Goal: Task Accomplishment & Management: Complete application form

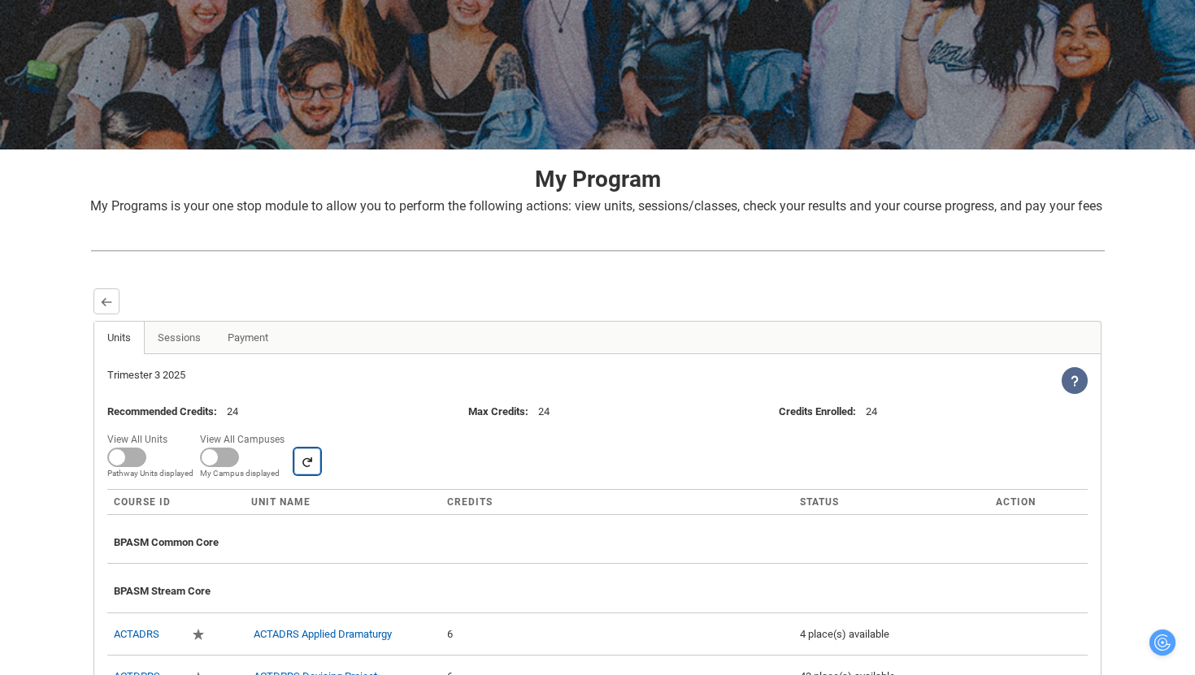
click at [310, 468] on lightning-primitive-icon "button" at bounding box center [306, 462] width 11 height 12
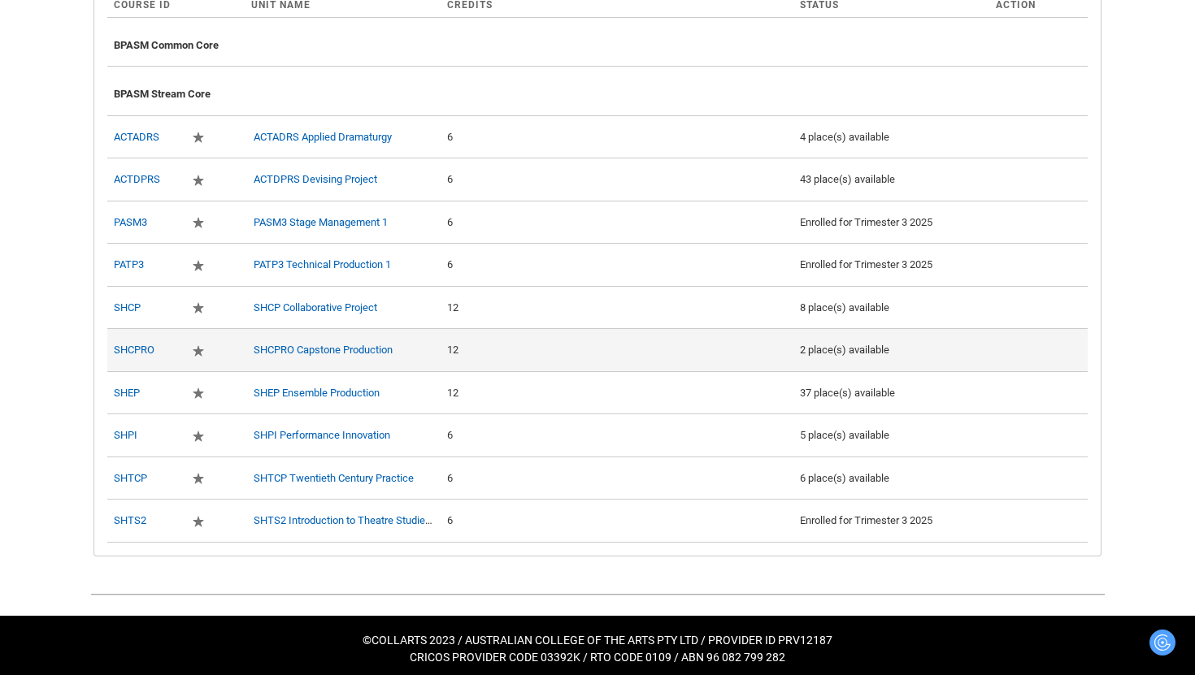
scroll to position [674, 0]
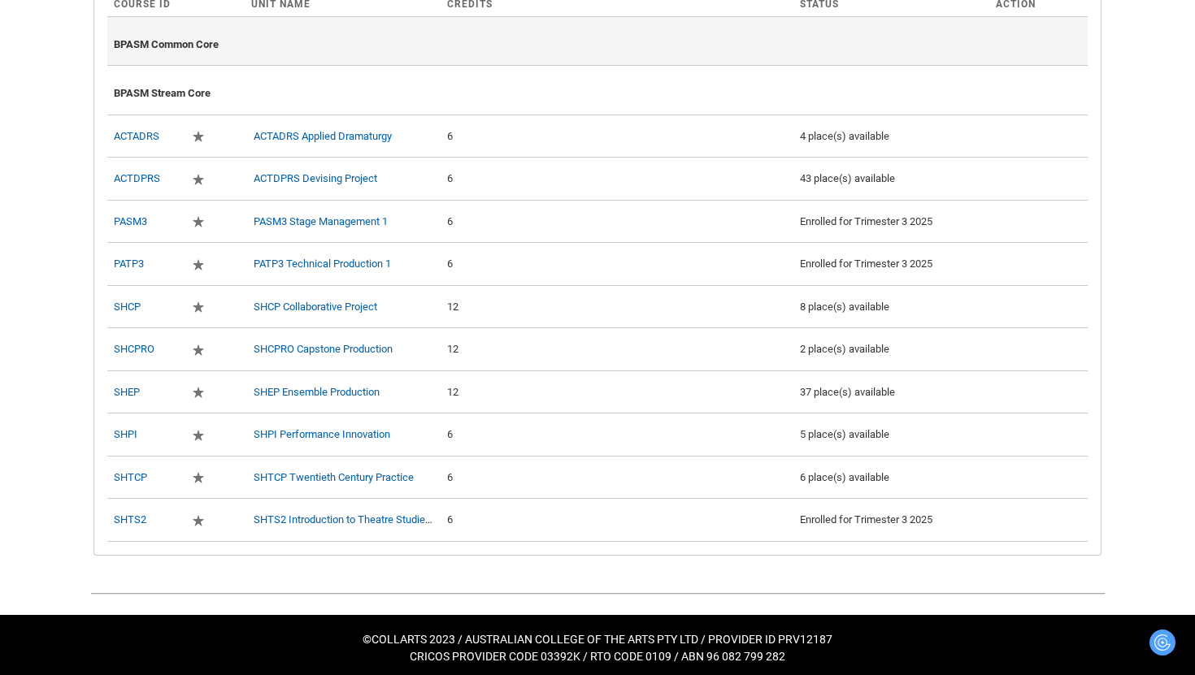
click at [196, 59] on div "BPASM Common Core" at bounding box center [597, 42] width 967 height 36
click at [197, 59] on div "BPASM Common Core" at bounding box center [597, 42] width 967 height 36
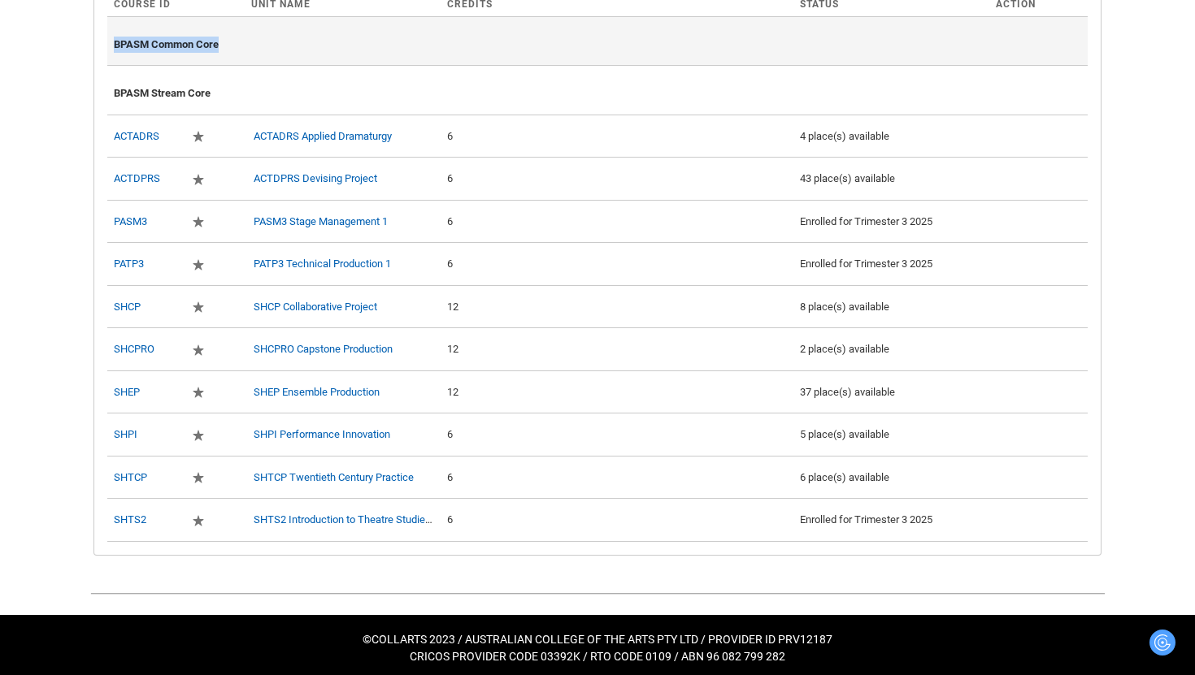
click at [197, 59] on div "BPASM Common Core" at bounding box center [597, 42] width 967 height 36
click at [280, 59] on div "BPASM Common Core" at bounding box center [597, 42] width 967 height 36
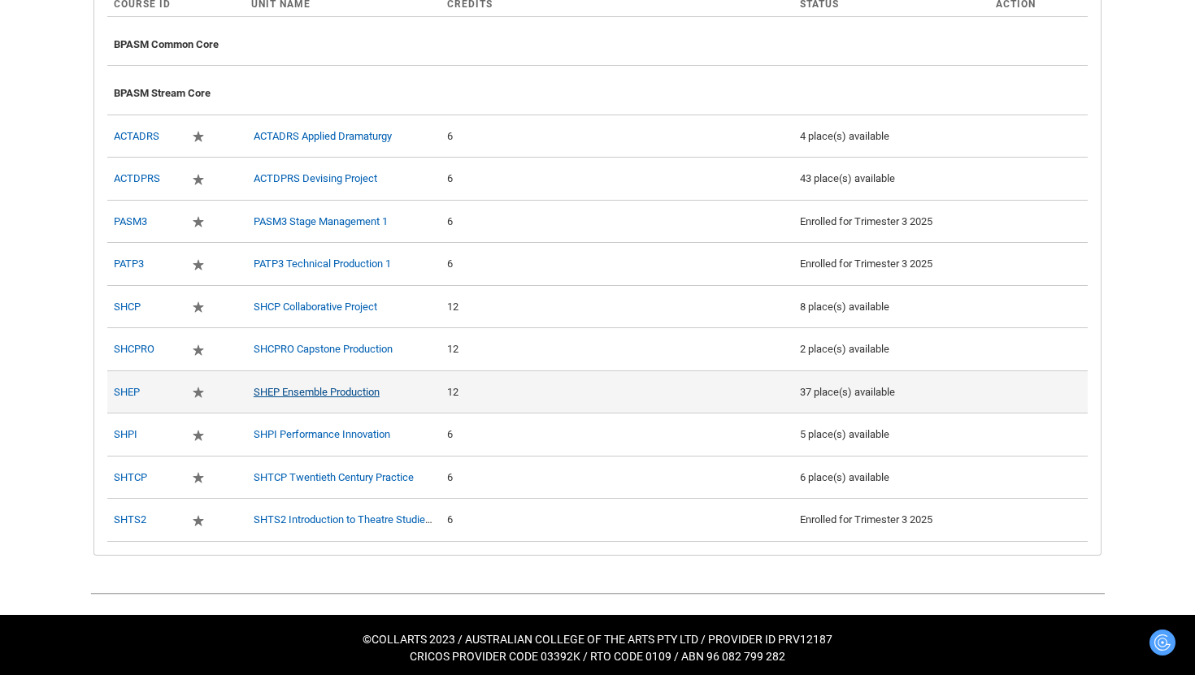
click at [275, 398] on link "SHEP Ensemble Production" at bounding box center [317, 392] width 126 height 12
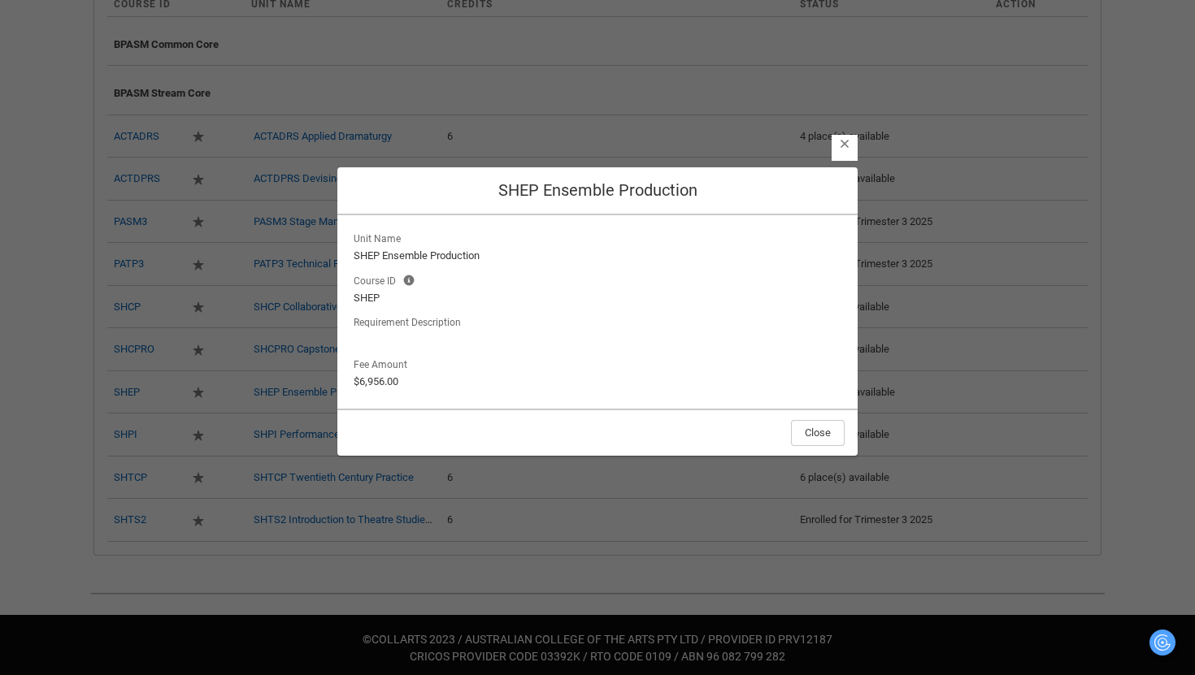
click at [820, 448] on footer "Close" at bounding box center [597, 432] width 520 height 47
click at [818, 434] on button "Close" at bounding box center [818, 433] width 54 height 26
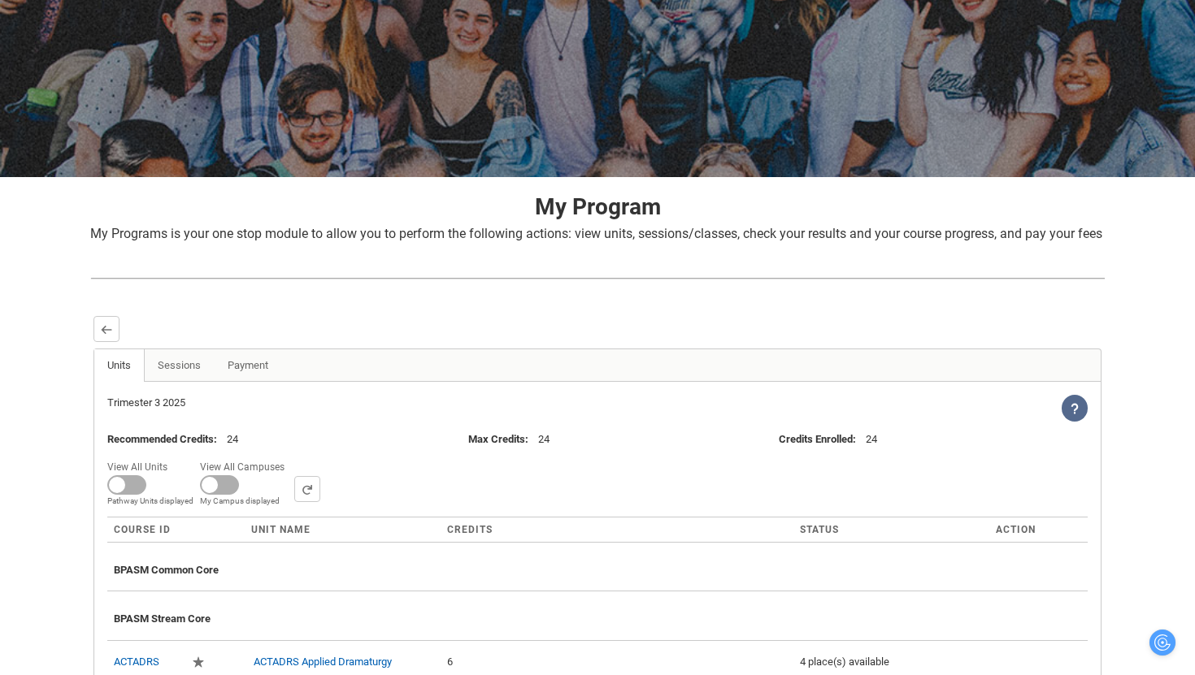
scroll to position [146, 0]
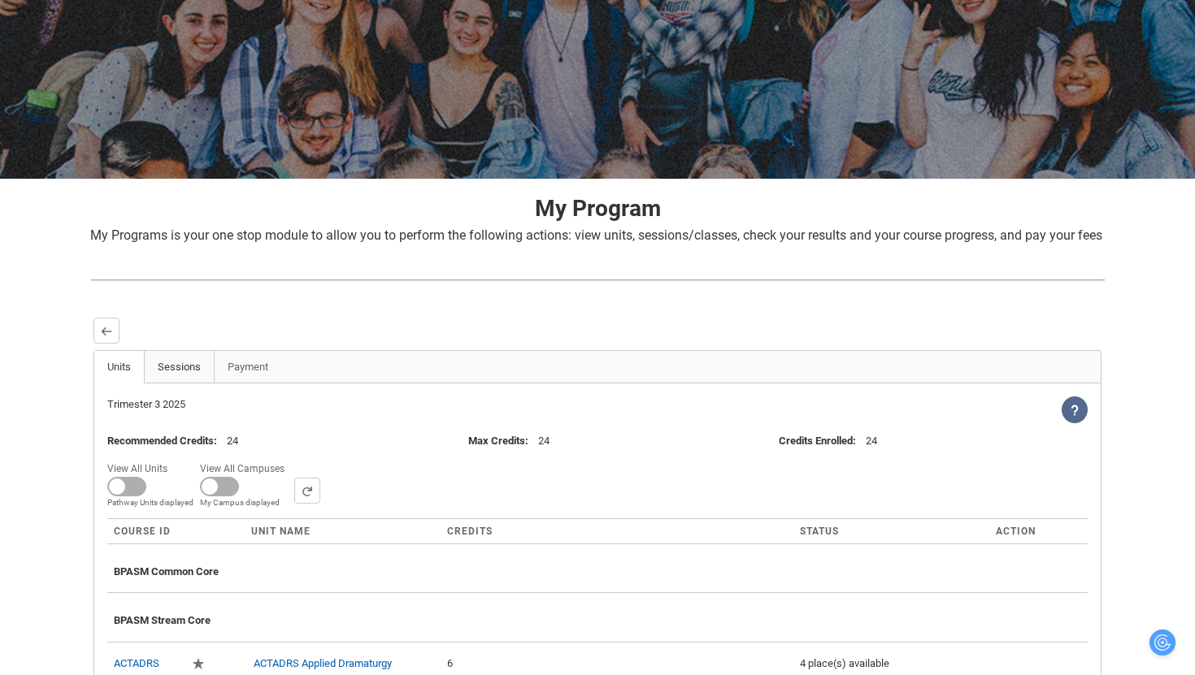
click at [189, 384] on link "Sessions" at bounding box center [179, 367] width 71 height 33
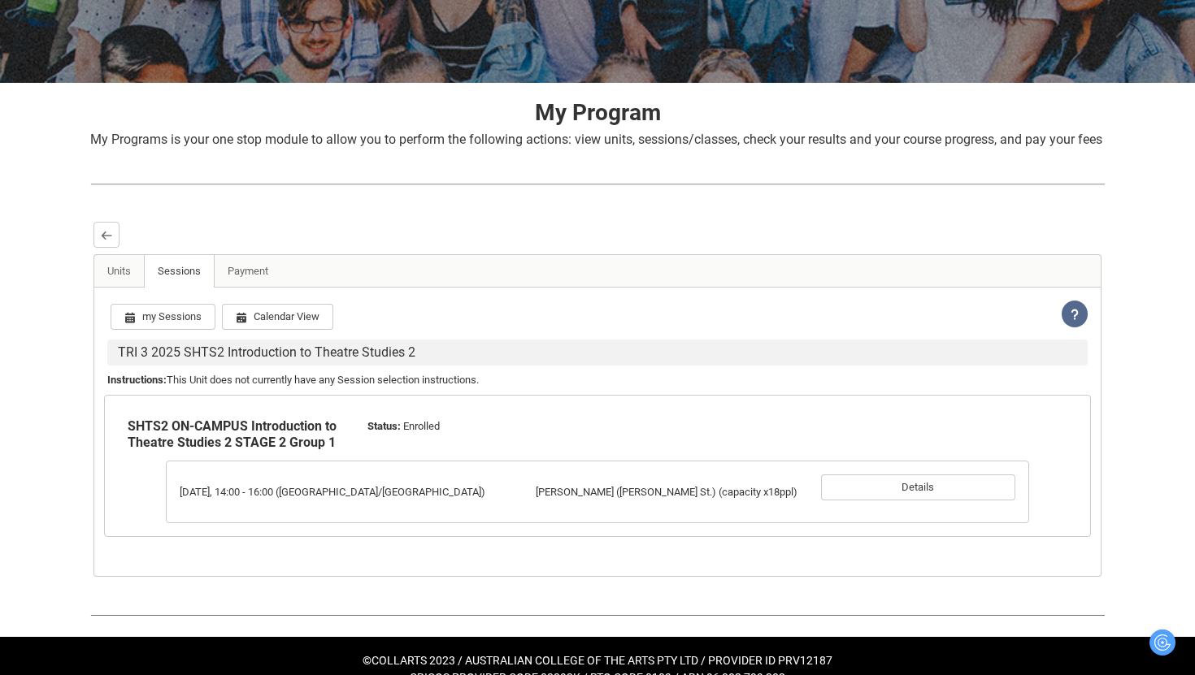
scroll to position [288, 0]
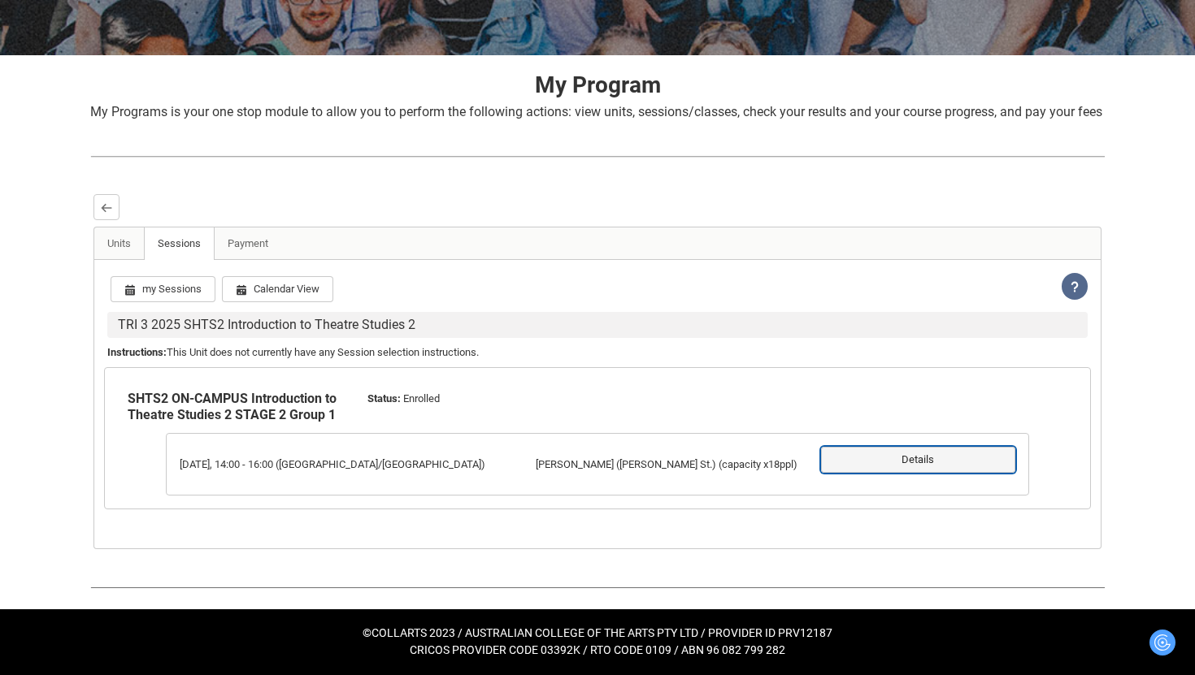
click at [881, 469] on button "Details" at bounding box center [918, 460] width 194 height 26
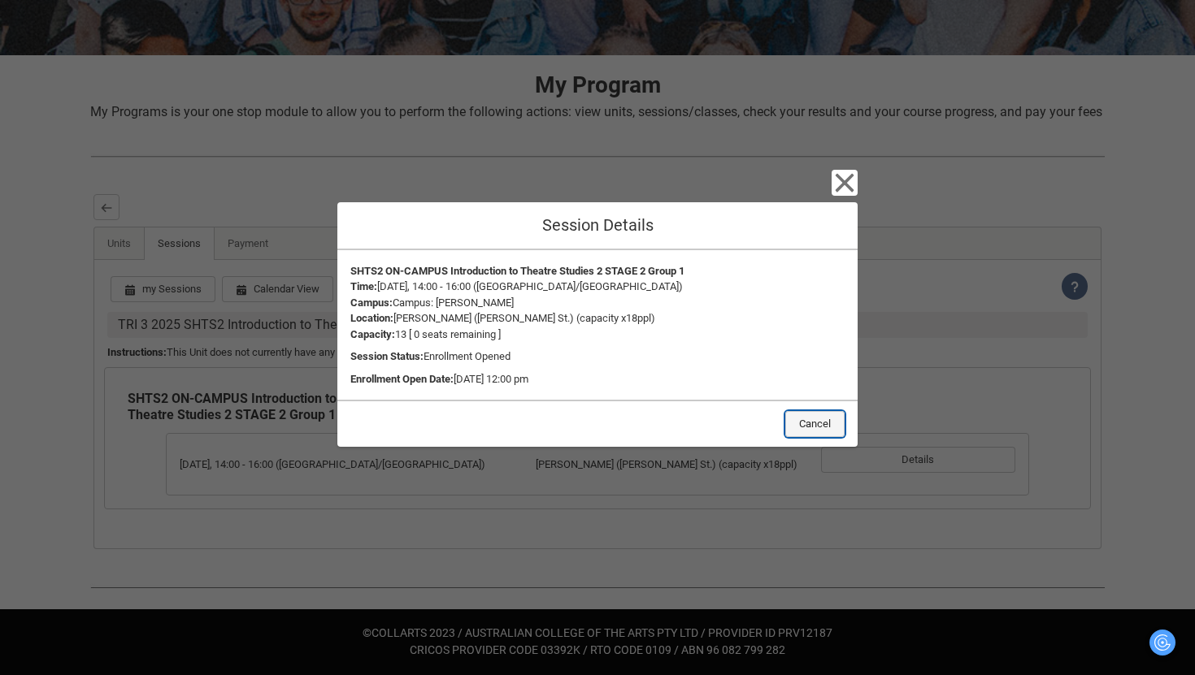
click at [830, 418] on button "Cancel" at bounding box center [814, 424] width 59 height 26
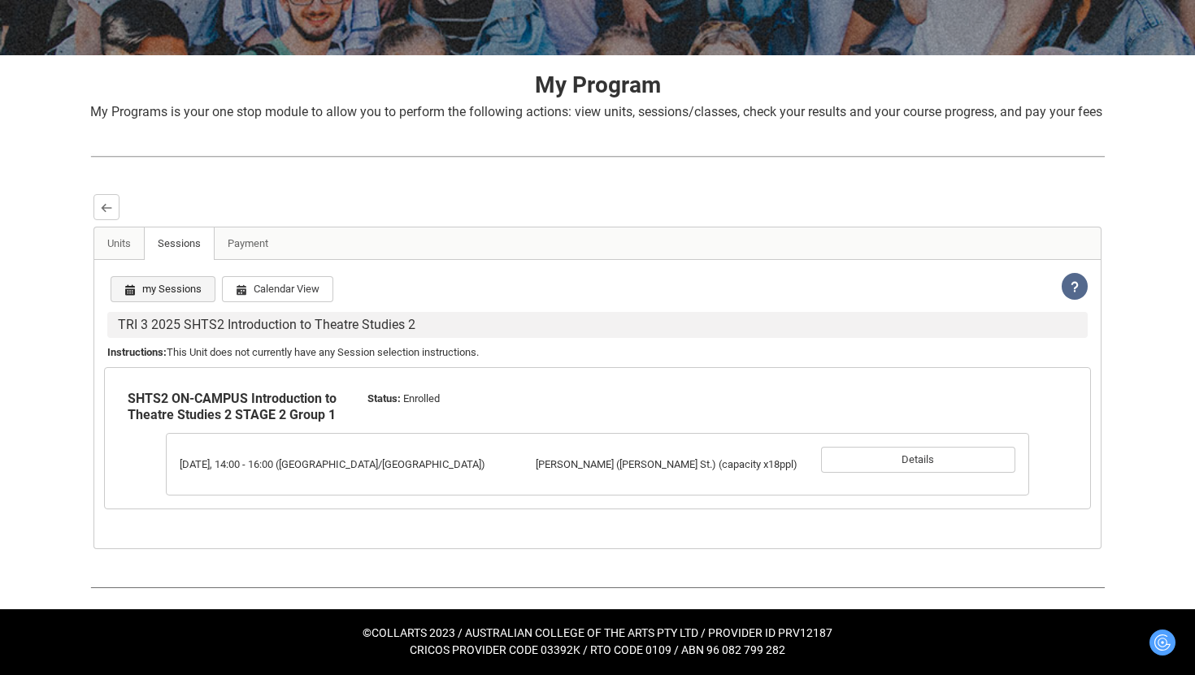
drag, startPoint x: 196, startPoint y: 308, endPoint x: 202, endPoint y: 298, distance: 11.3
click at [202, 298] on div "Loading... This page should update in a few seconds... my Sessions Calendar Vie…" at bounding box center [597, 404] width 980 height 262
click at [202, 298] on button "my Sessions" at bounding box center [163, 289] width 105 height 26
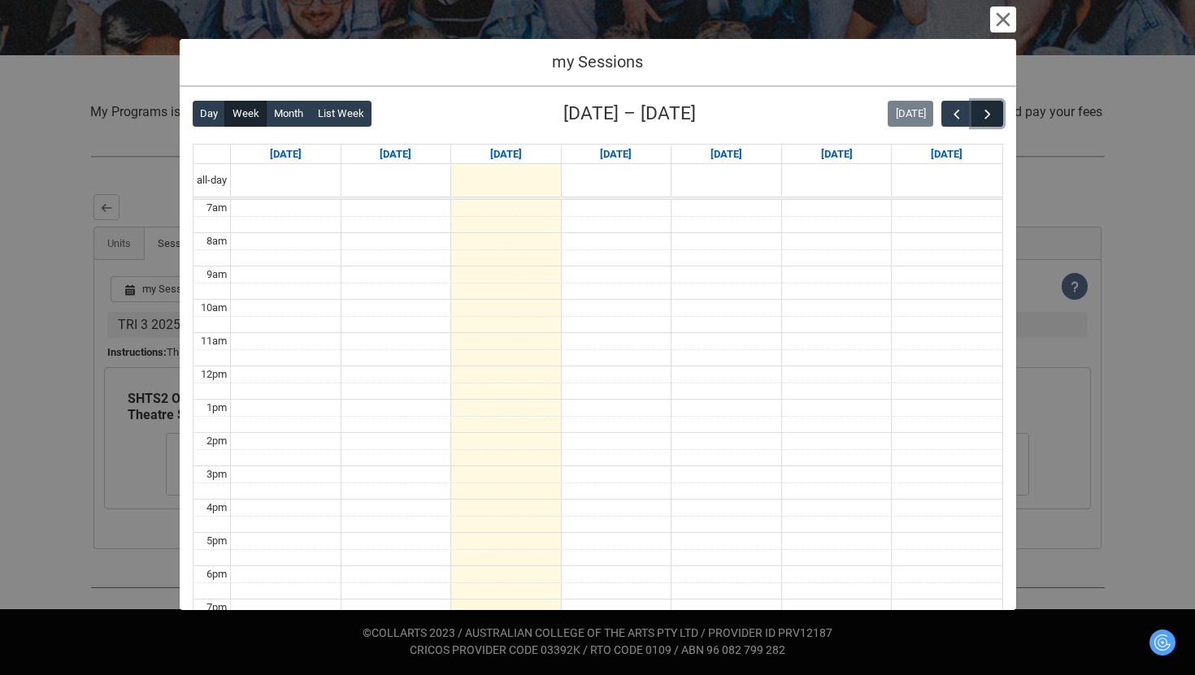
click at [983, 114] on span "button" at bounding box center [987, 114] width 16 height 16
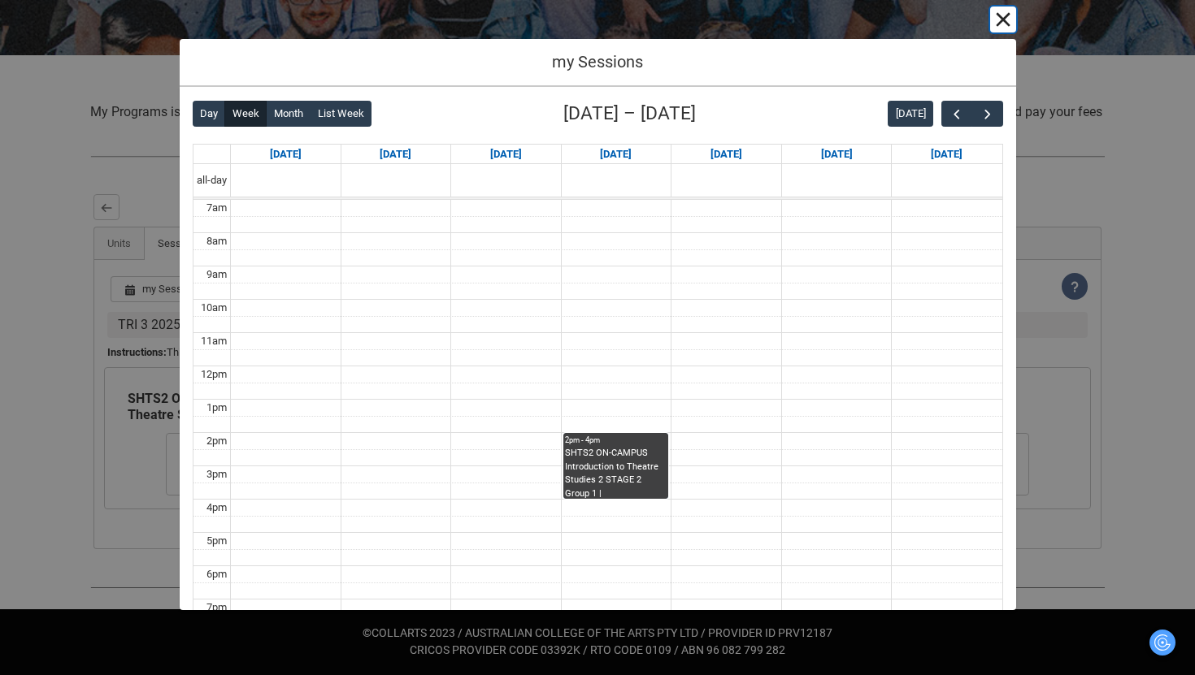
click at [994, 25] on button "Cancel and close" at bounding box center [1003, 20] width 26 height 26
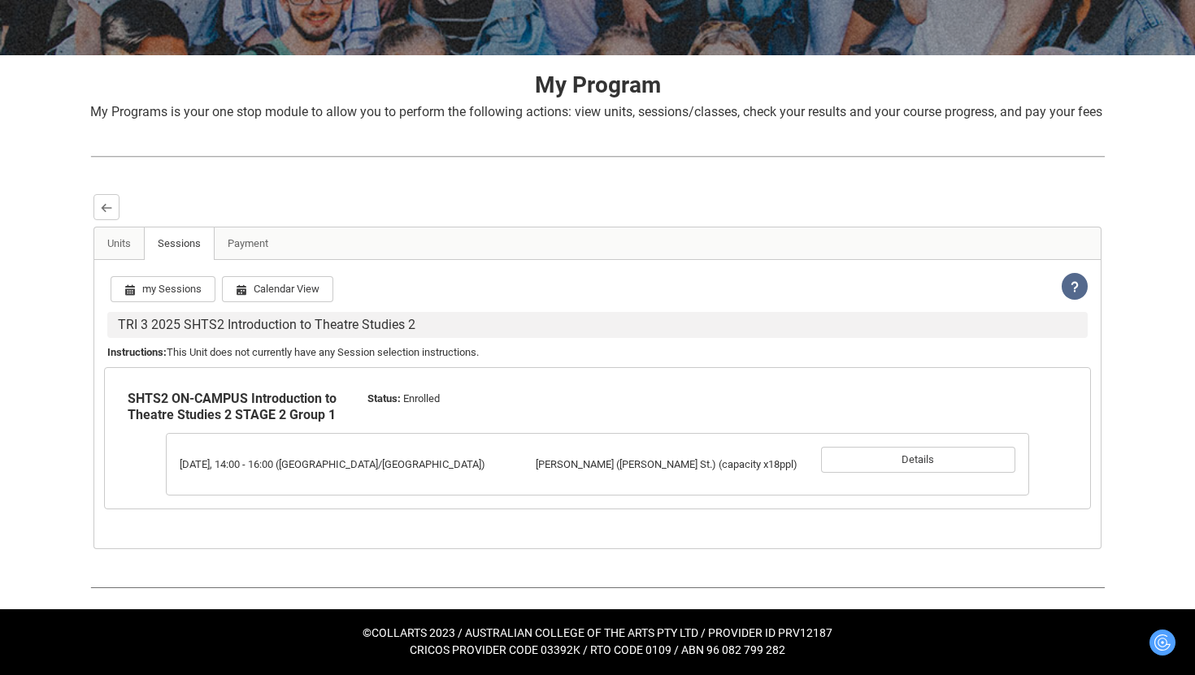
click at [616, 488] on div "Wednesday, 14:00 - 16:00 (Australia/Sydney) Draper (Cromwell St.) (capacity x18…" at bounding box center [597, 464] width 863 height 63
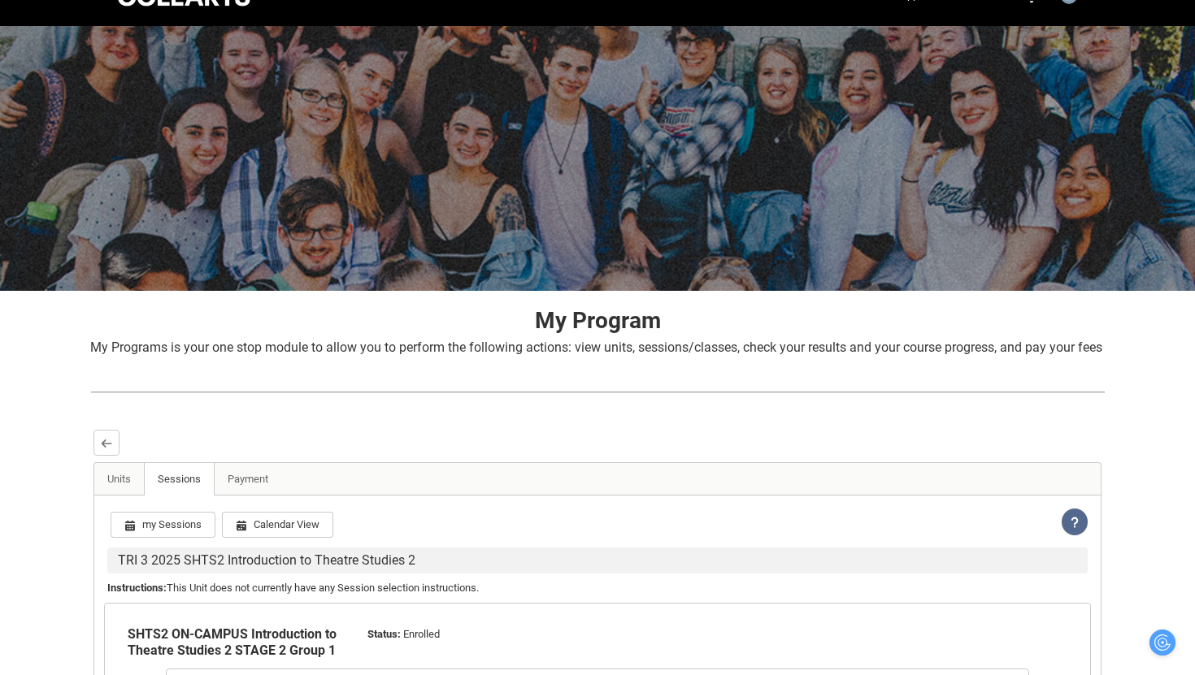
scroll to position [0, 0]
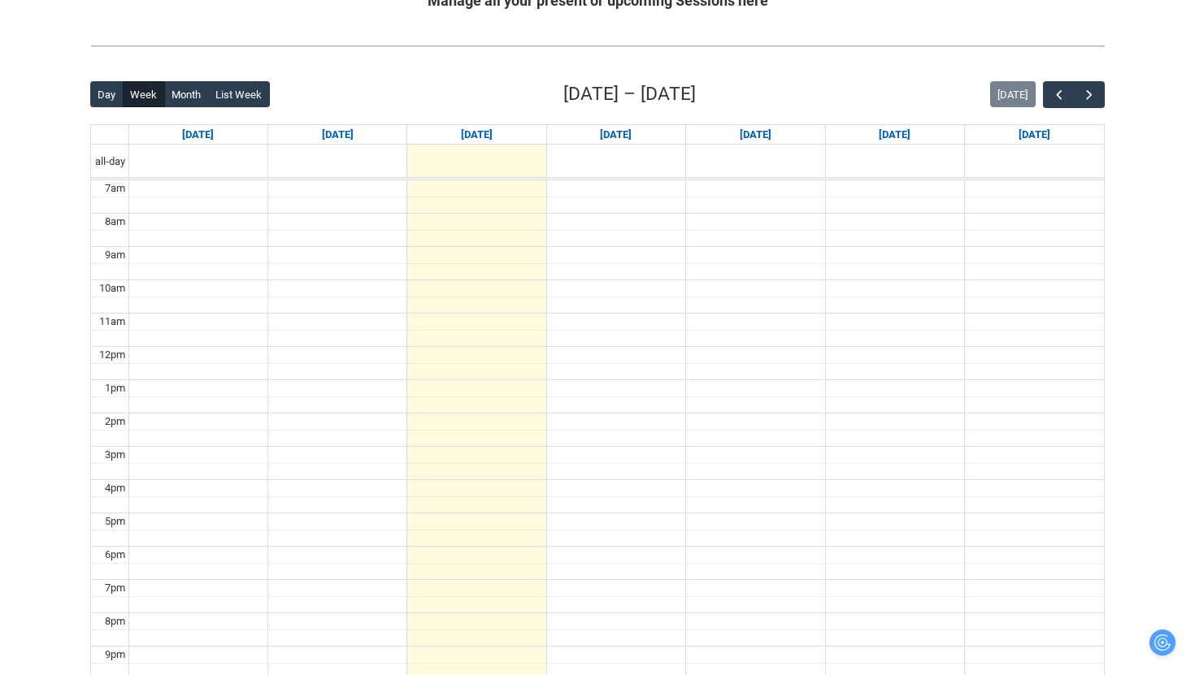
scroll to position [352, 0]
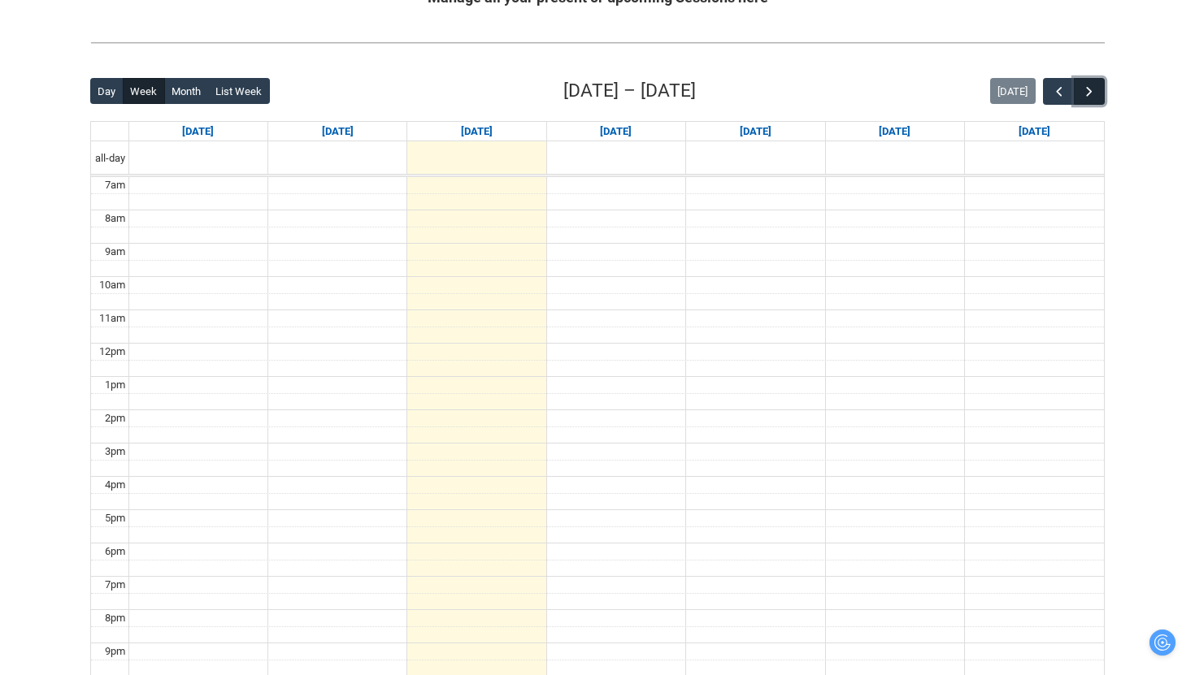
click at [1101, 84] on button "button" at bounding box center [1089, 91] width 31 height 27
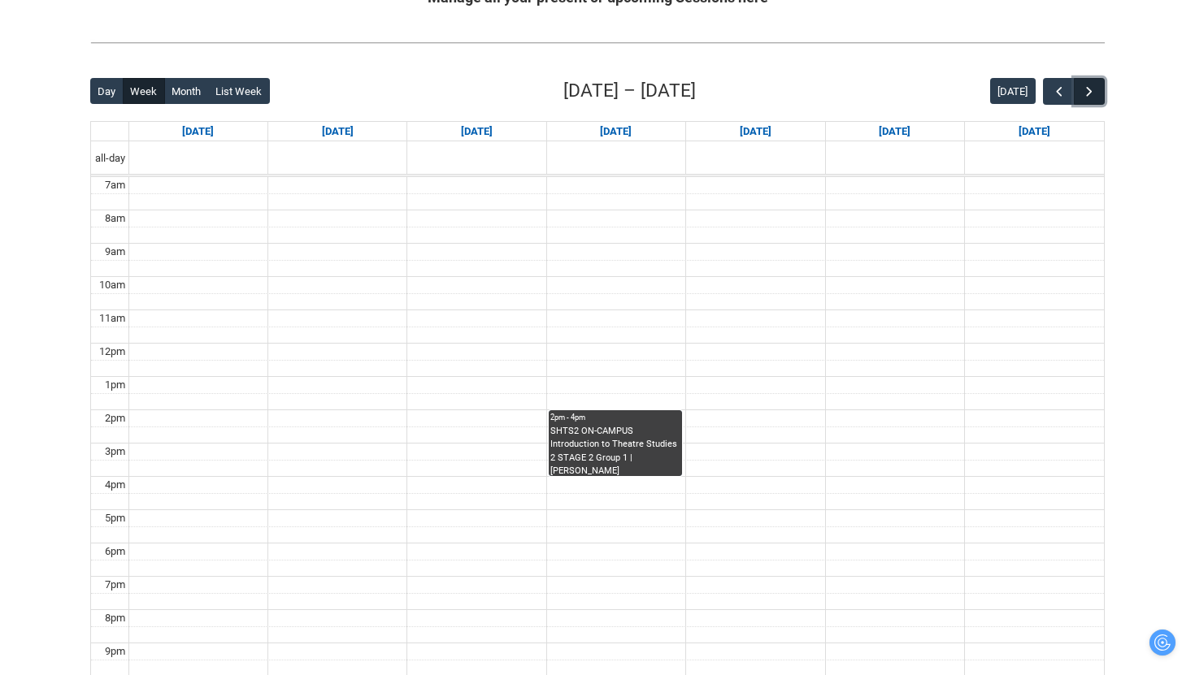
click at [1101, 84] on button "button" at bounding box center [1089, 91] width 31 height 27
click at [1035, 89] on div "[DATE]" at bounding box center [1047, 91] width 115 height 27
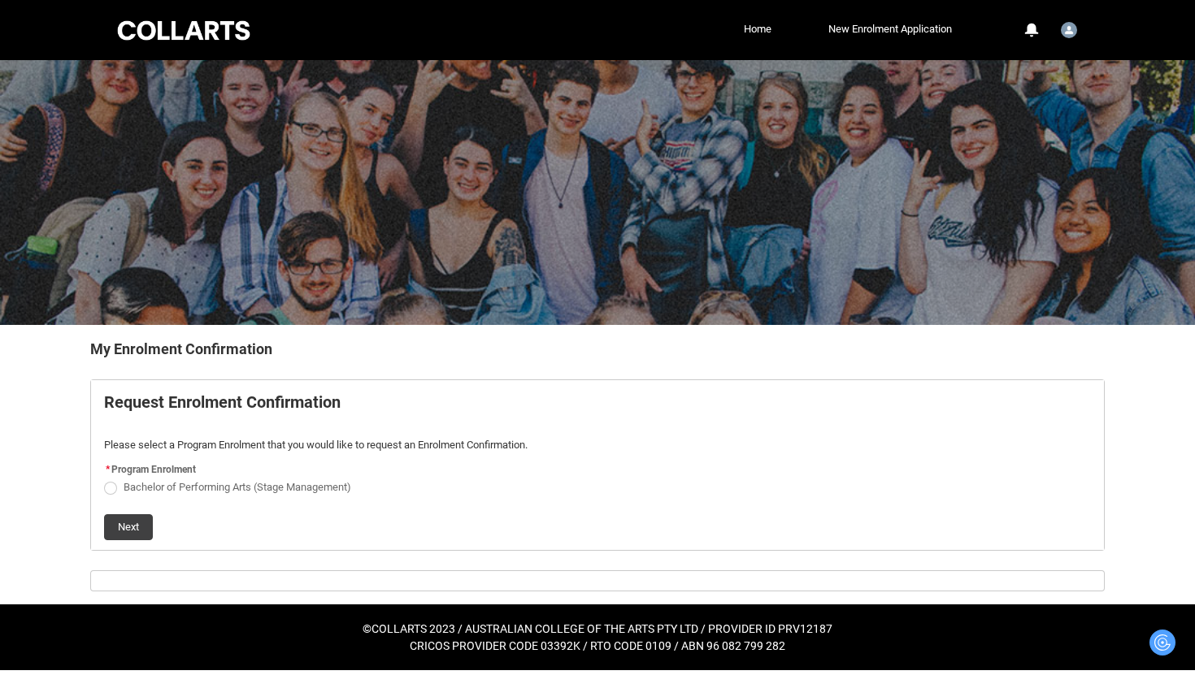
click at [318, 484] on span "Bachelor of Performing Arts (Stage Management)" at bounding box center [238, 487] width 228 height 12
click at [104, 479] on input "Bachelor of Performing Arts (Stage Management)" at bounding box center [103, 478] width 1 height 1
radio input "true"
click at [140, 528] on button "Next" at bounding box center [128, 527] width 49 height 26
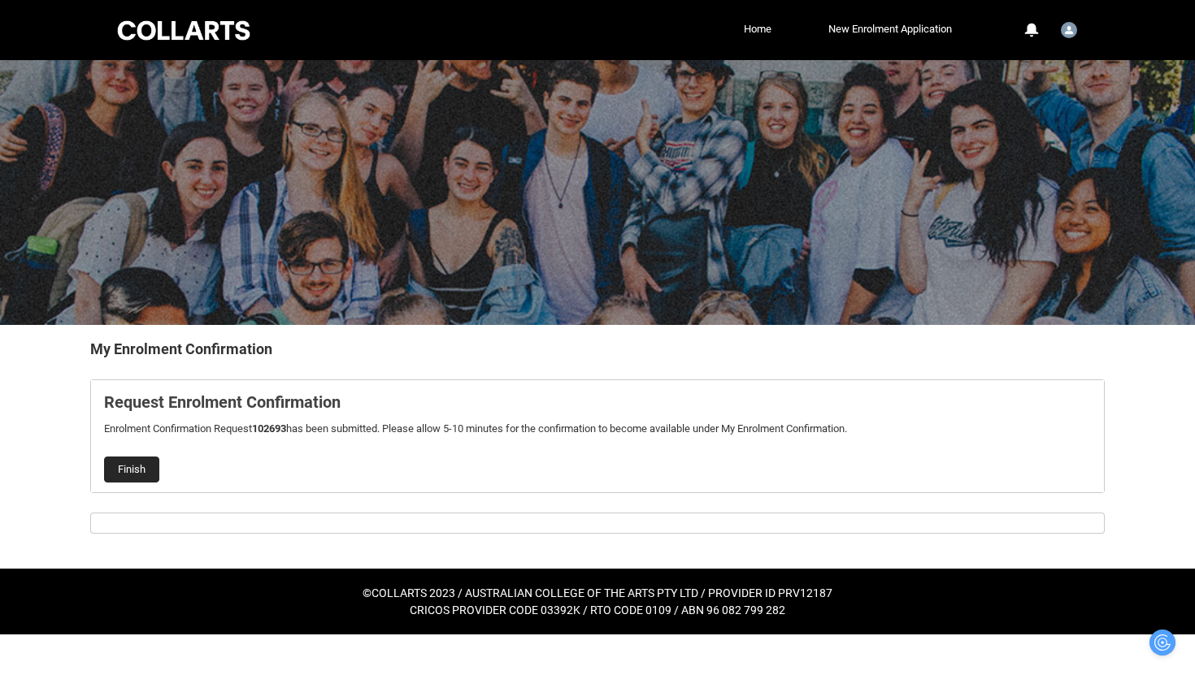
click at [145, 458] on button "Finish" at bounding box center [131, 470] width 55 height 26
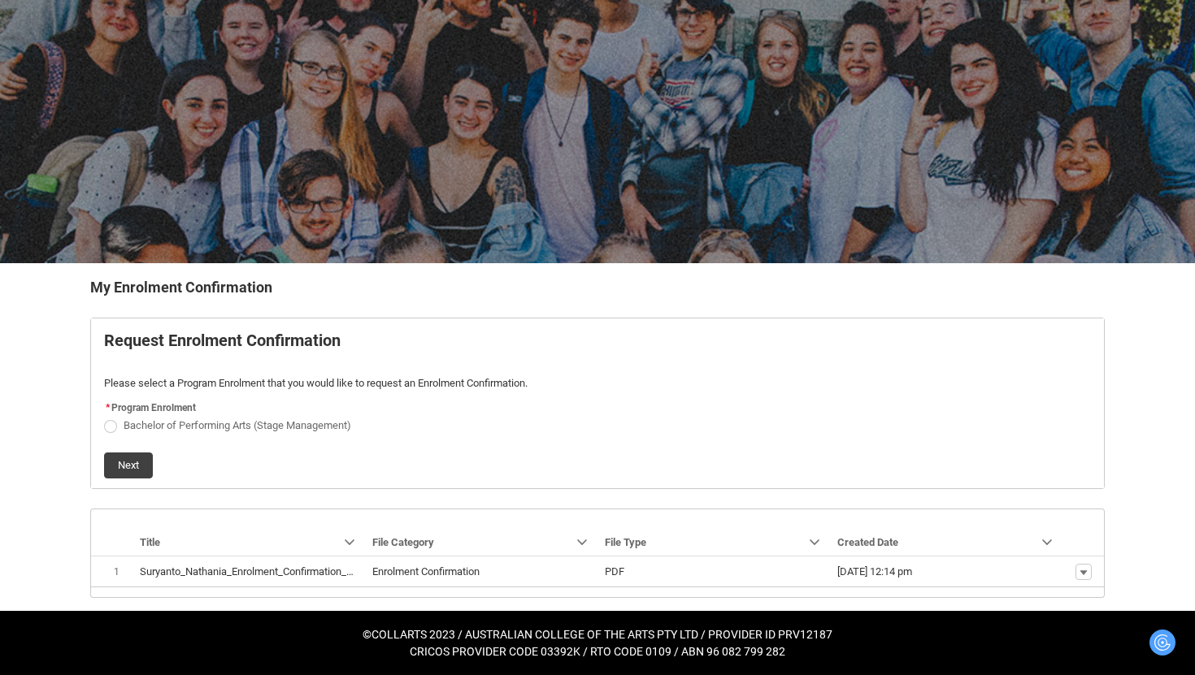
scroll to position [63, 0]
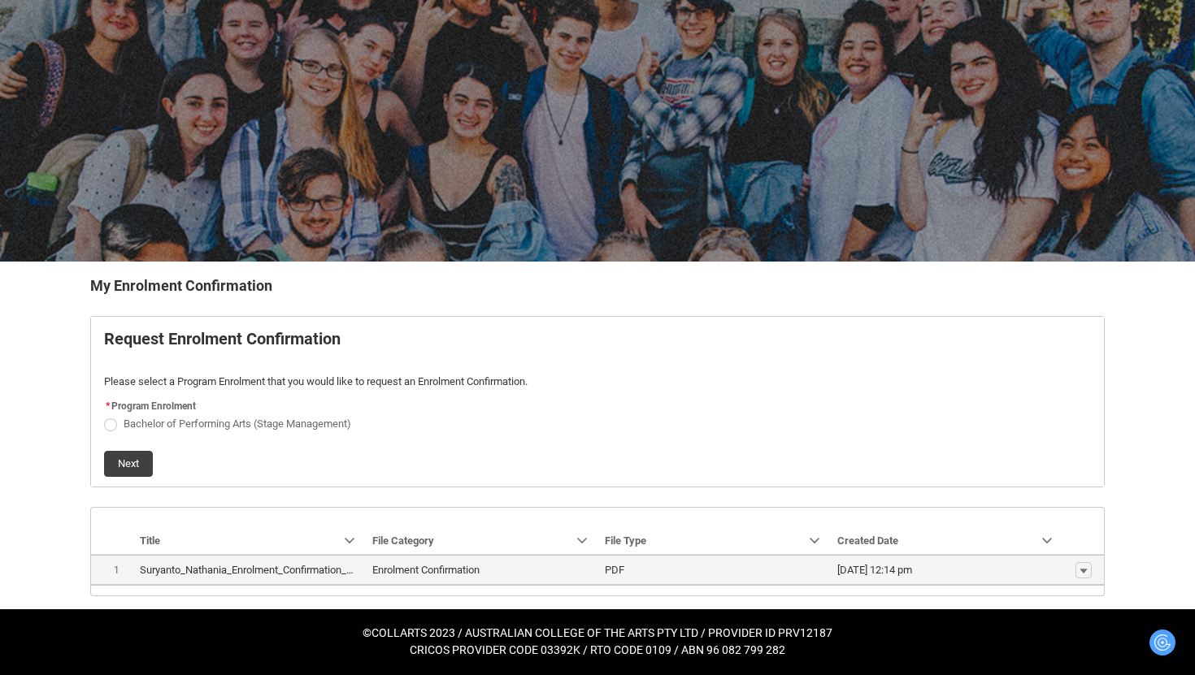
click at [1093, 566] on span "Show actions" at bounding box center [1083, 570] width 28 height 17
click at [1092, 566] on span "Show actions" at bounding box center [1083, 570] width 28 height 17
click at [1078, 568] on lightning-primitive-icon "button" at bounding box center [1083, 570] width 10 height 11
click at [1059, 562] on span "Download" at bounding box center [1046, 566] width 45 height 15
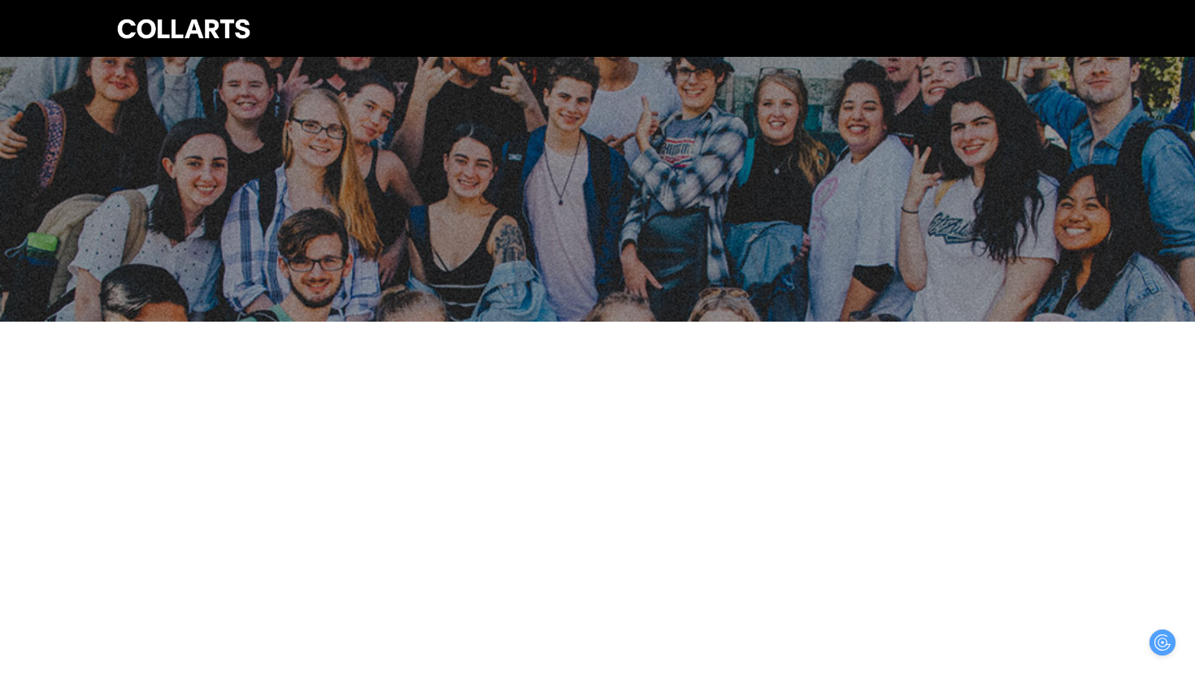
click at [433, 322] on html "Loading × Sorry to interrupt CSS Error Refresh Skip to Main Content Collarts Ed…" at bounding box center [597, 161] width 1195 height 322
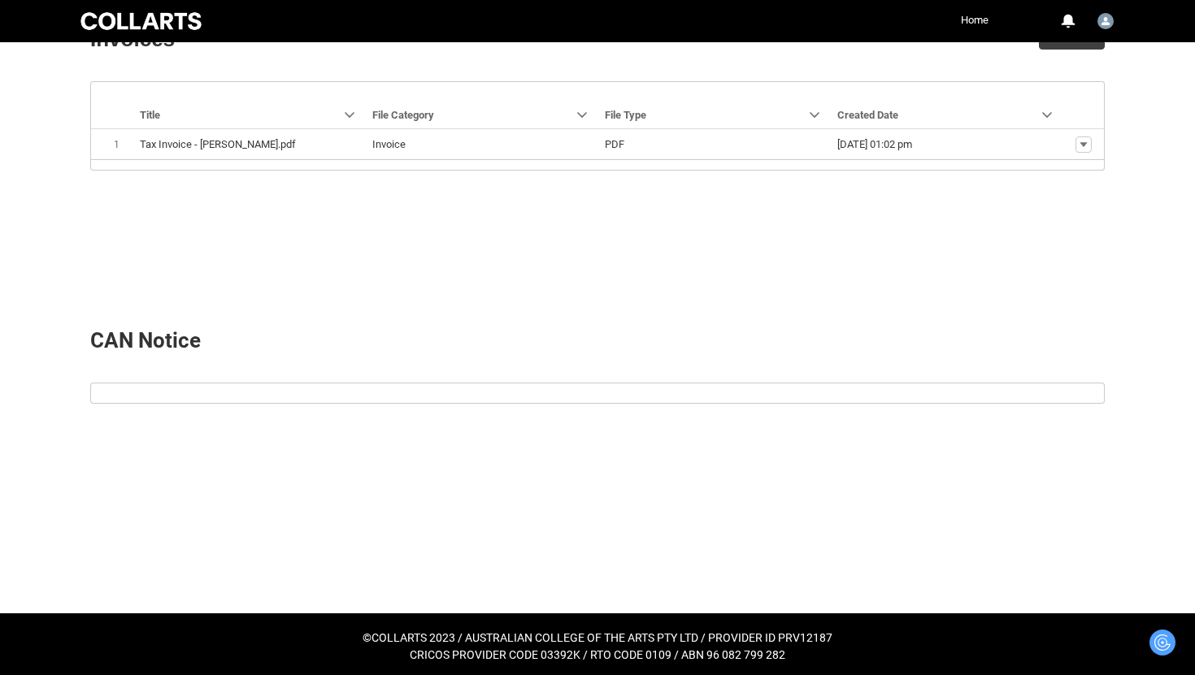
scroll to position [541, 0]
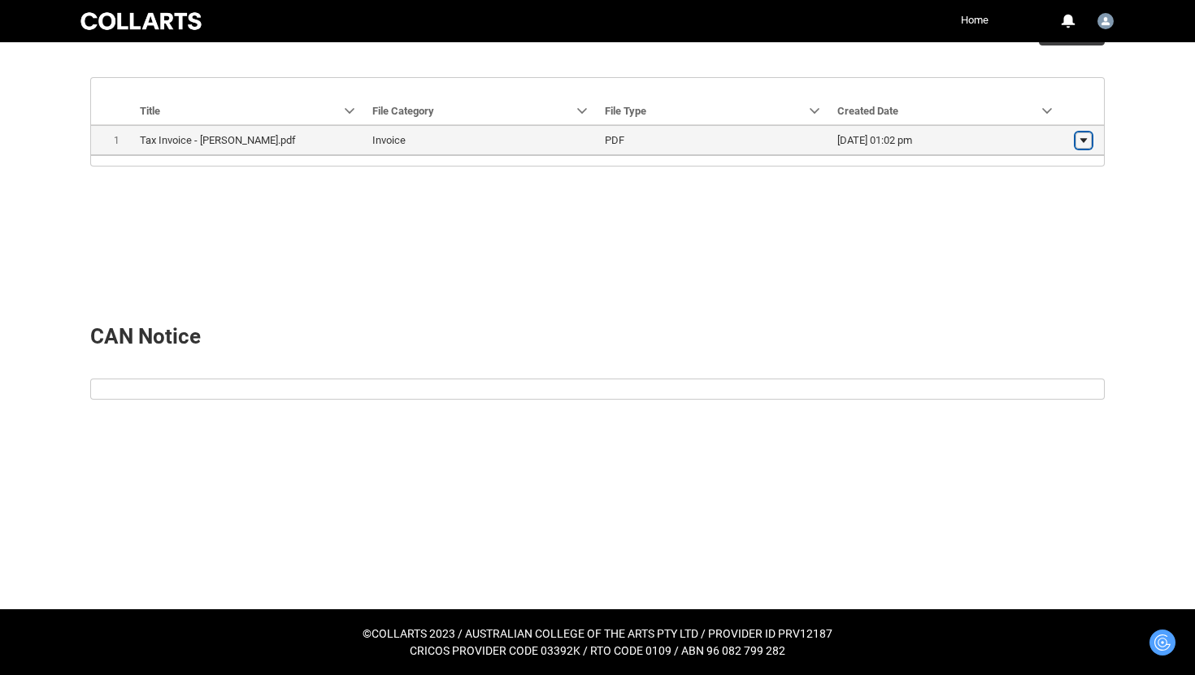
click at [1084, 137] on lightning-primitive-icon "button" at bounding box center [1083, 140] width 10 height 11
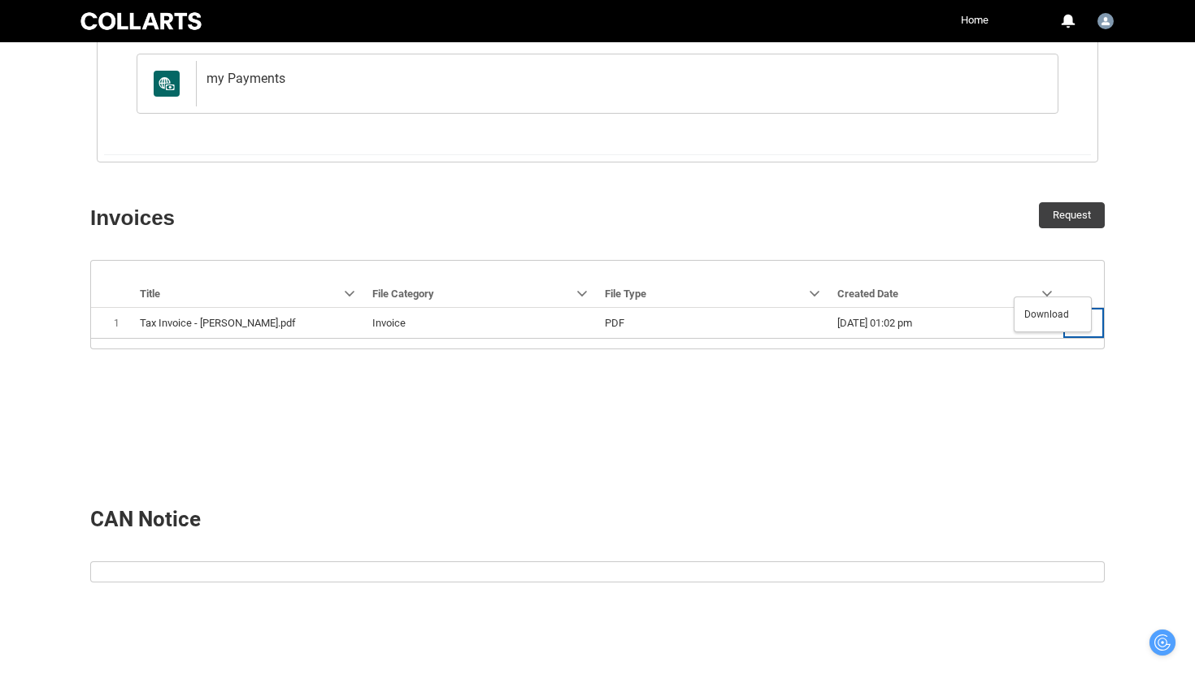
scroll to position [358, 0]
click at [952, 202] on div "Request" at bounding box center [857, 219] width 520 height 58
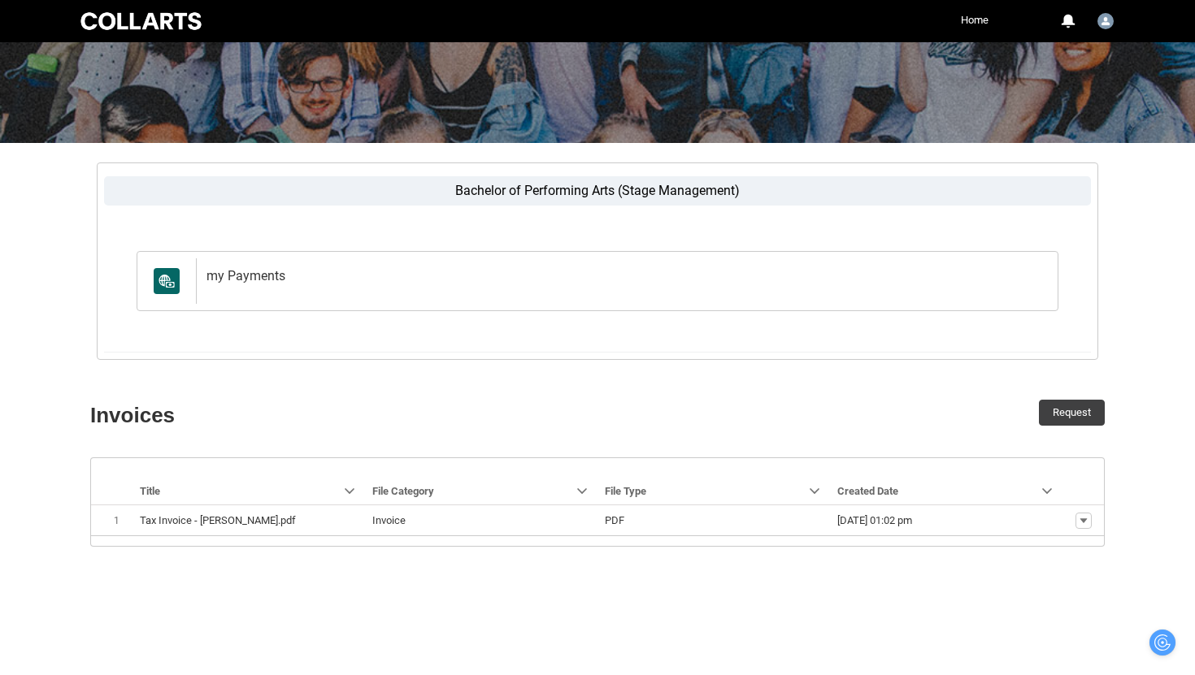
scroll to position [98, 0]
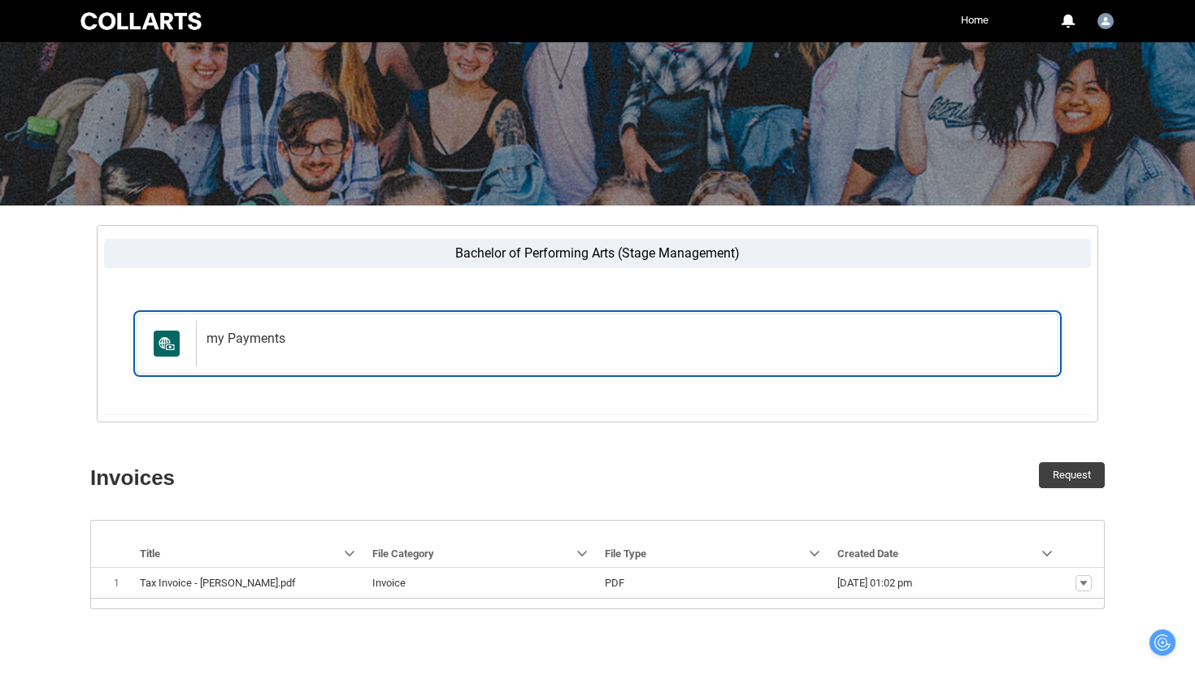
click at [644, 344] on h2 "my Payments" at bounding box center [623, 339] width 835 height 16
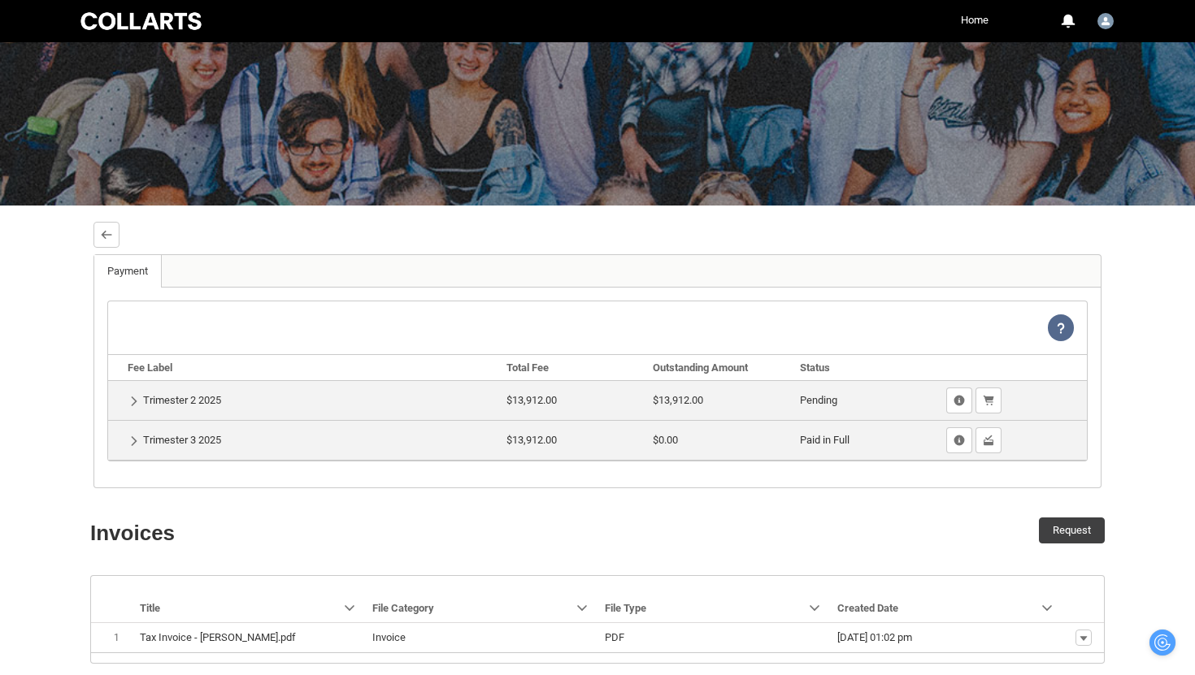
click at [154, 394] on td "Show Details Trimester 2 2025" at bounding box center [304, 400] width 392 height 40
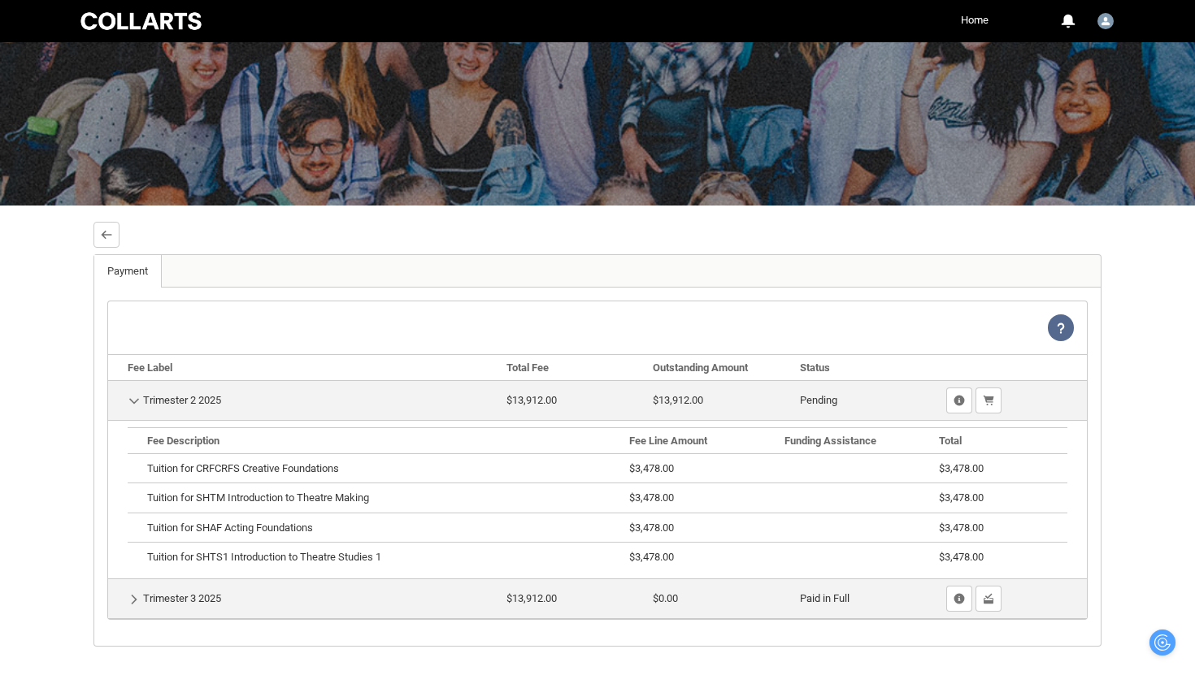
click at [154, 394] on td "Hide Details Trimester 2 2025" at bounding box center [304, 400] width 392 height 40
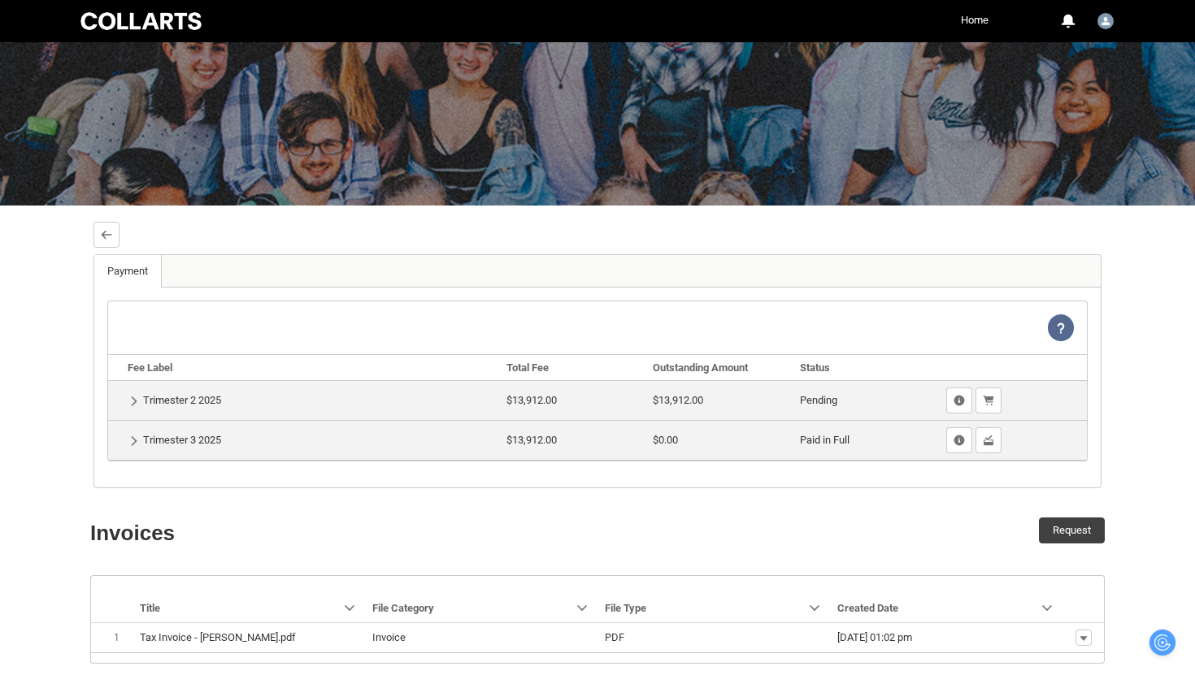
click at [158, 438] on td "Show Details Trimester 3 2025" at bounding box center [304, 440] width 392 height 40
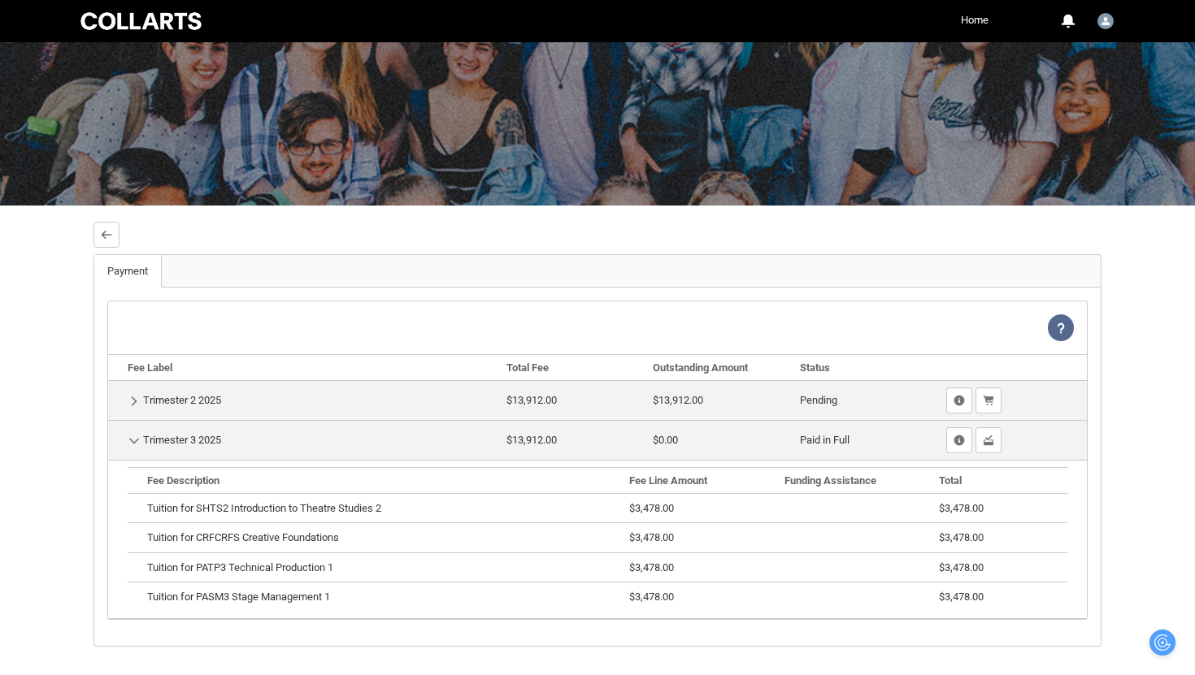
click at [159, 438] on td "Hide Details Trimester 3 2025" at bounding box center [304, 440] width 392 height 40
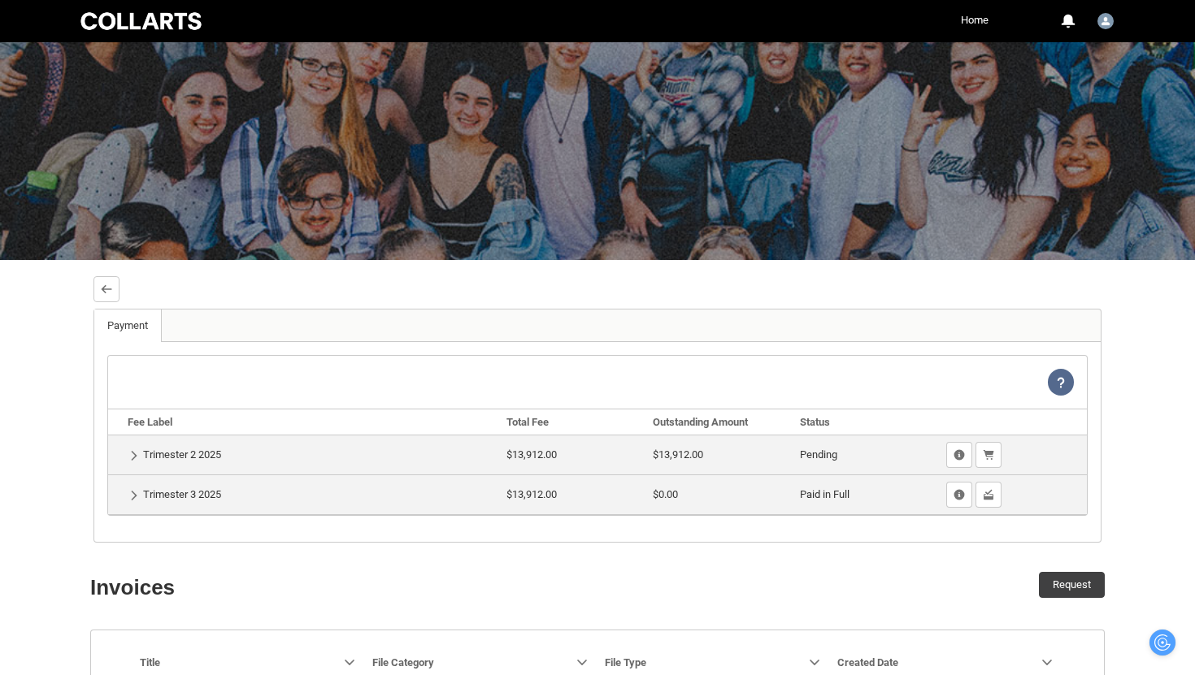
scroll to position [0, 0]
